Goal: Task Accomplishment & Management: Complete application form

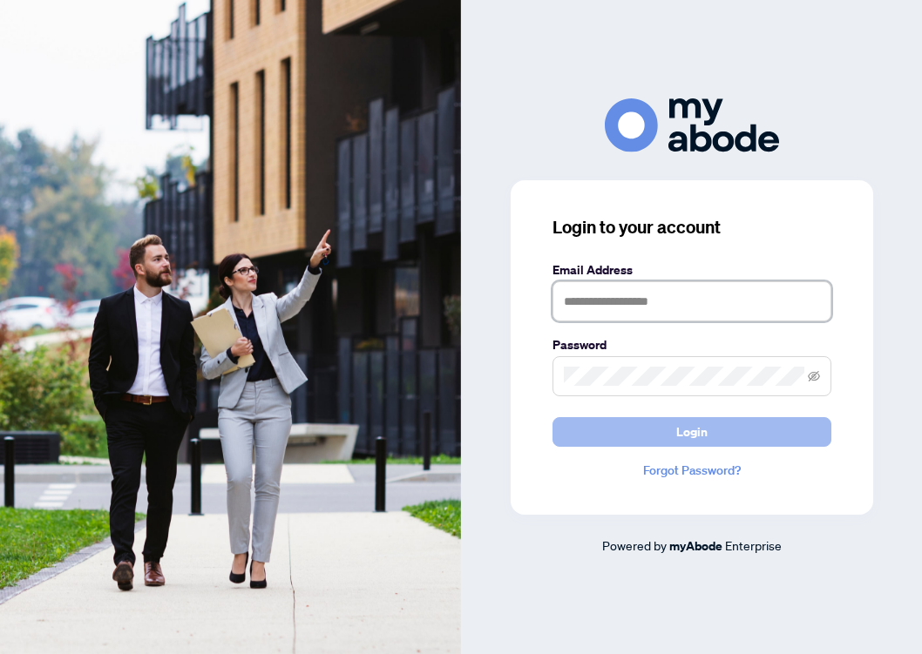
type input "**********"
click at [644, 429] on button "Login" at bounding box center [692, 432] width 279 height 30
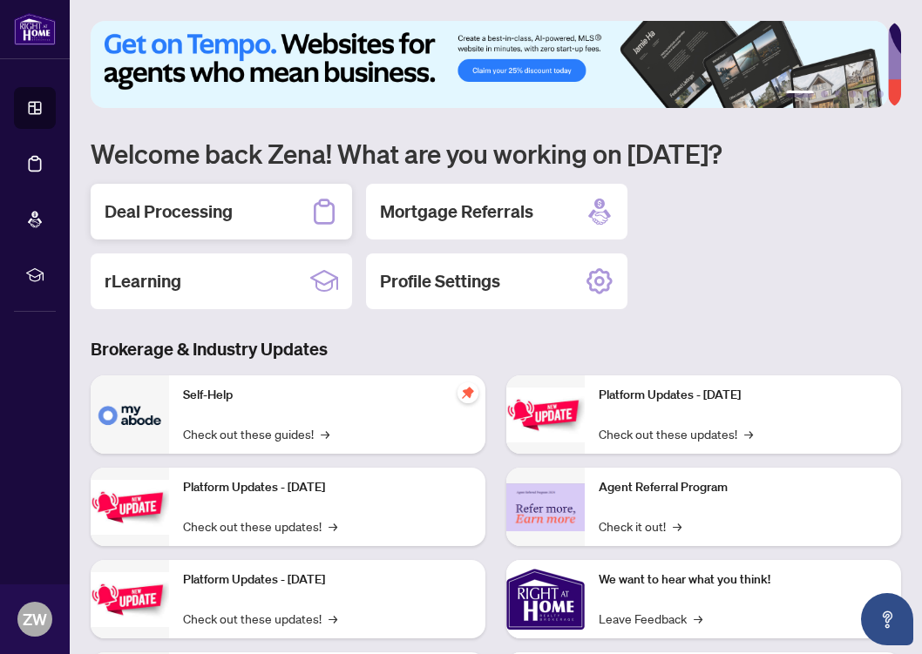
click at [159, 224] on div "Deal Processing" at bounding box center [221, 212] width 261 height 56
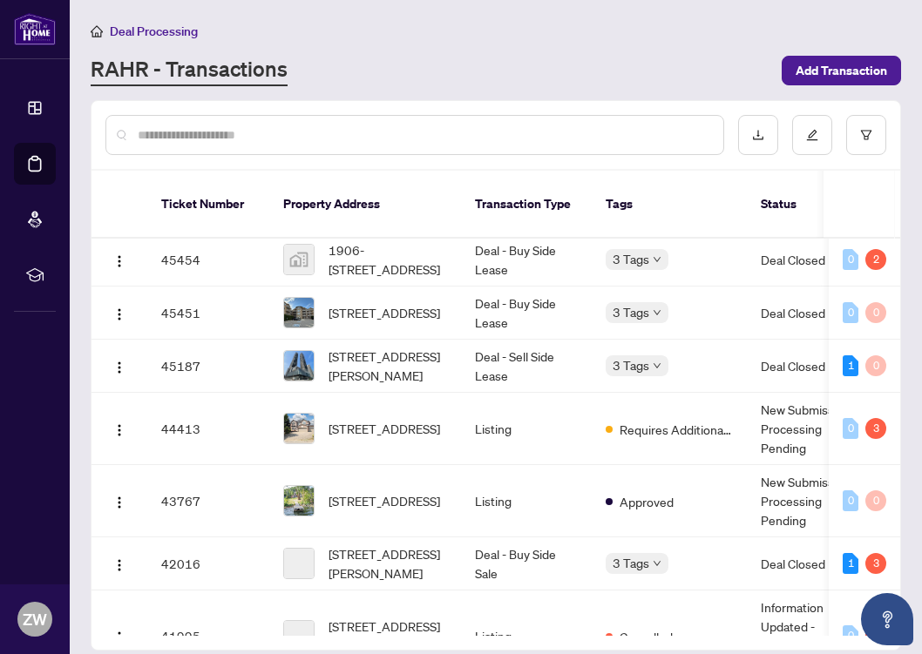
scroll to position [498, 0]
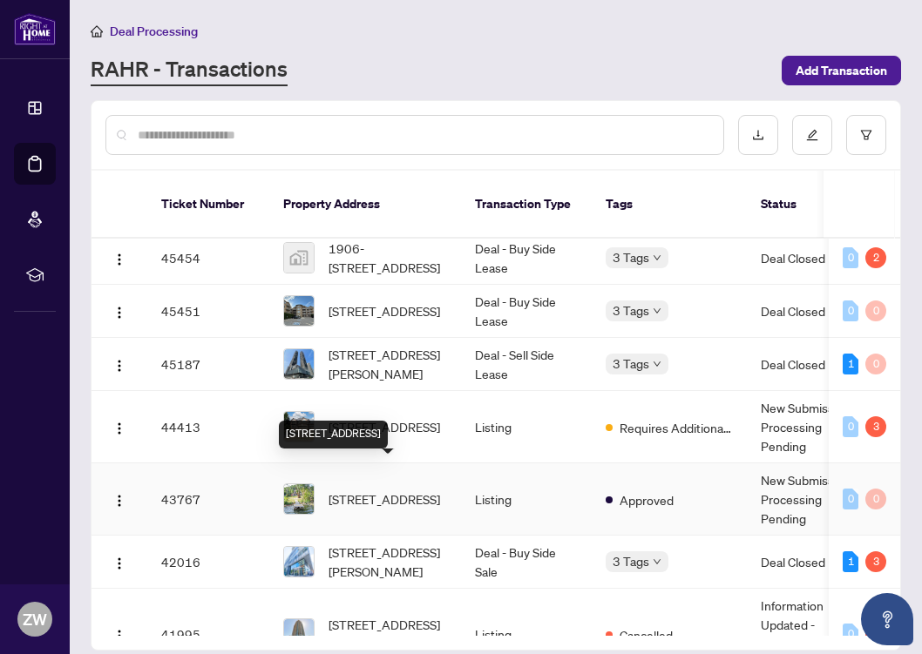
click at [373, 490] on span "[STREET_ADDRESS]" at bounding box center [385, 499] width 112 height 19
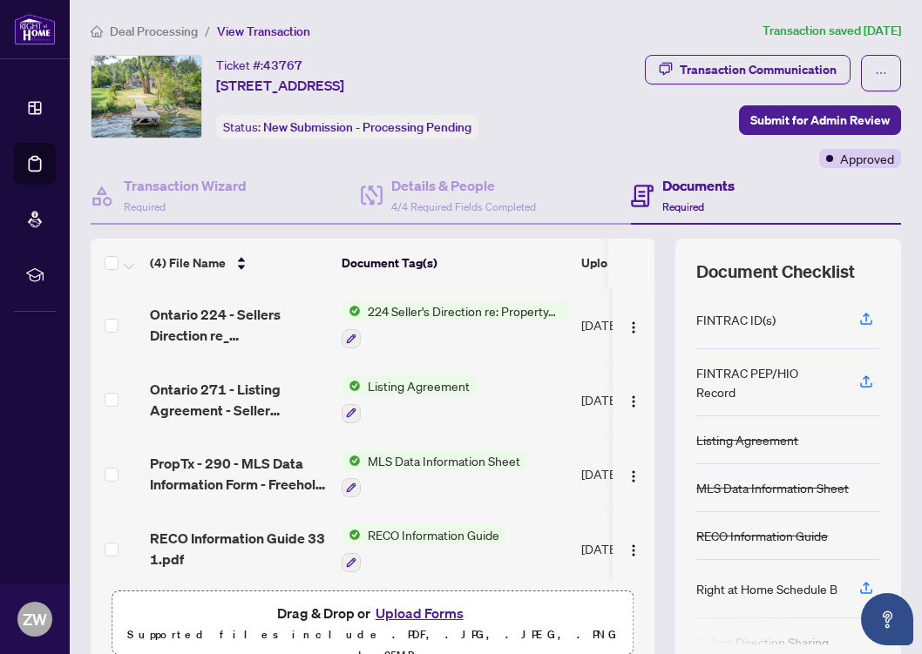
scroll to position [74, 0]
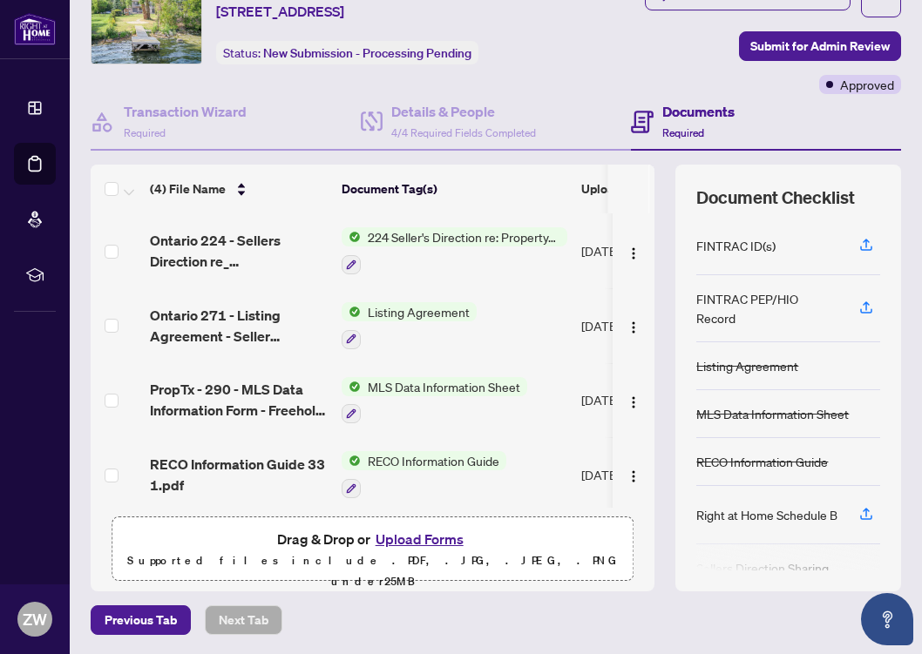
click at [434, 536] on button "Upload Forms" at bounding box center [419, 539] width 98 height 23
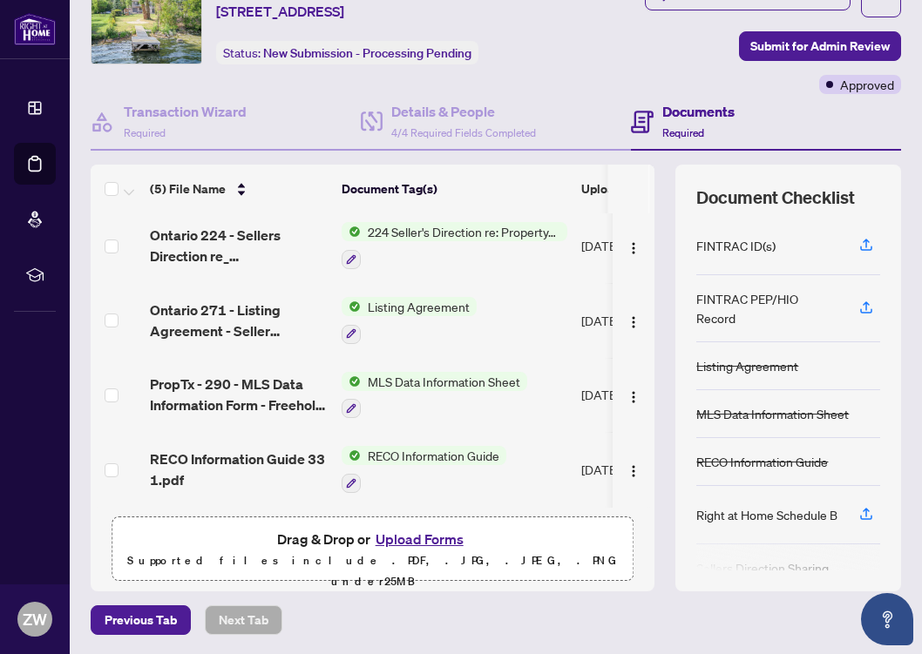
scroll to position [0, 0]
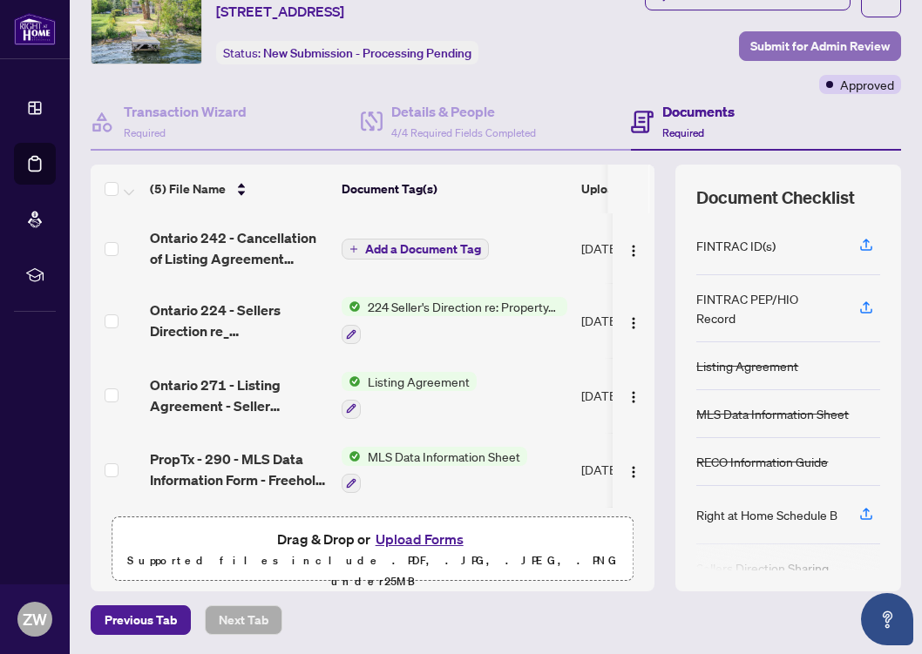
click at [805, 38] on span "Submit for Admin Review" at bounding box center [819, 46] width 139 height 28
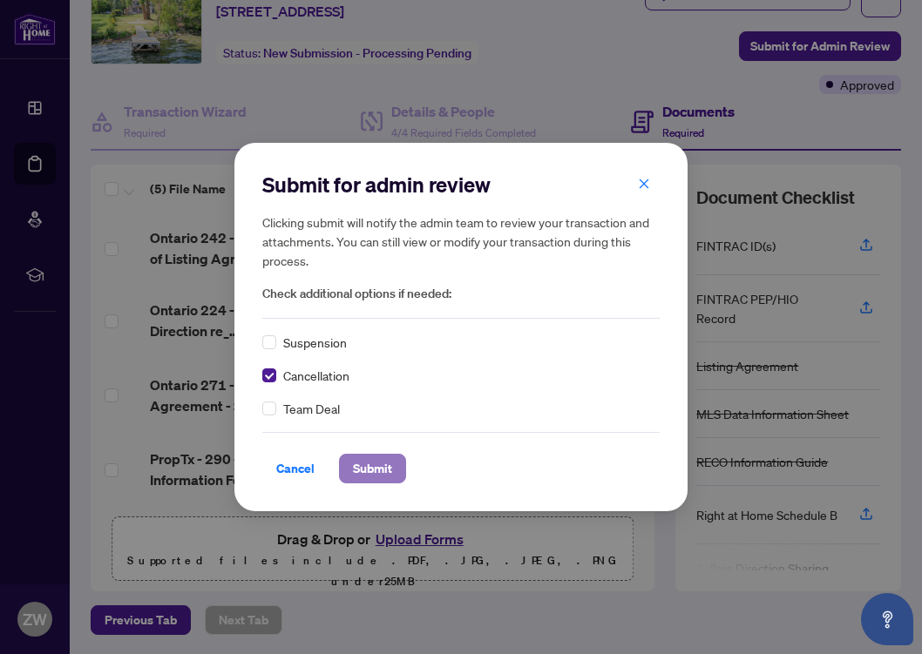
click at [369, 467] on span "Submit" at bounding box center [372, 469] width 39 height 28
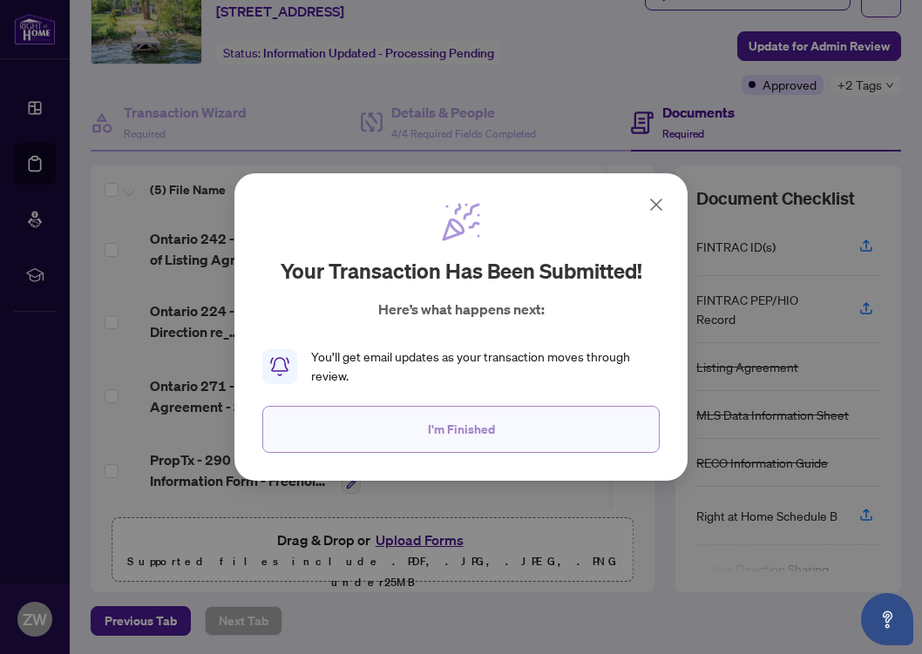
click at [418, 424] on button "I'm Finished" at bounding box center [460, 429] width 397 height 47
